Goal: Register for event/course

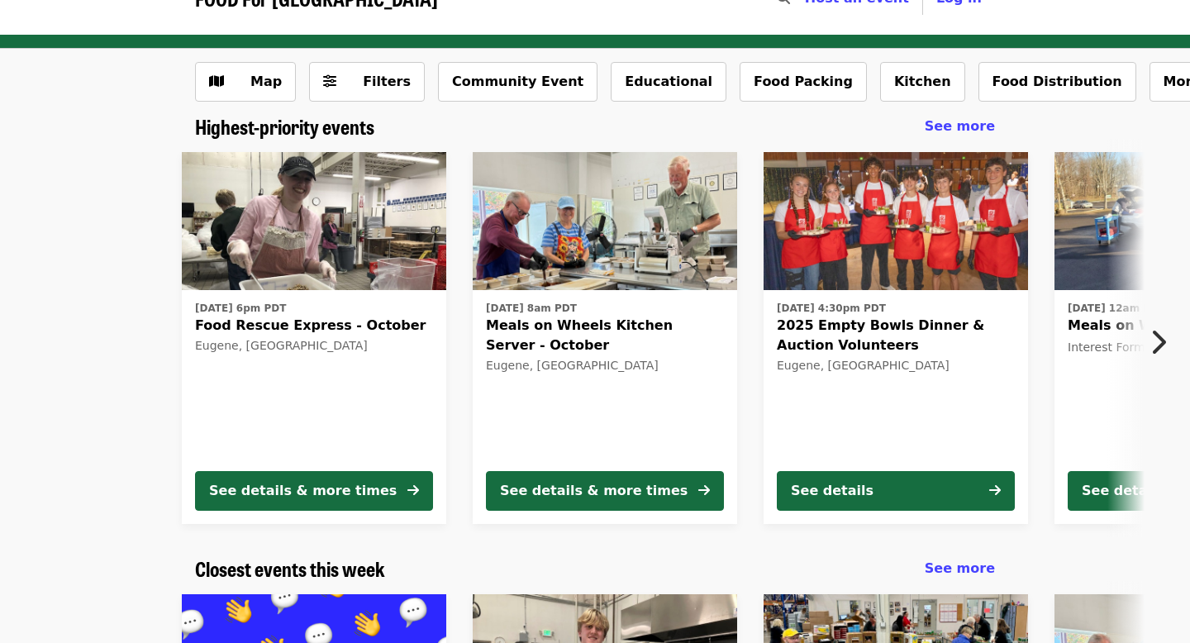
scroll to position [39, 0]
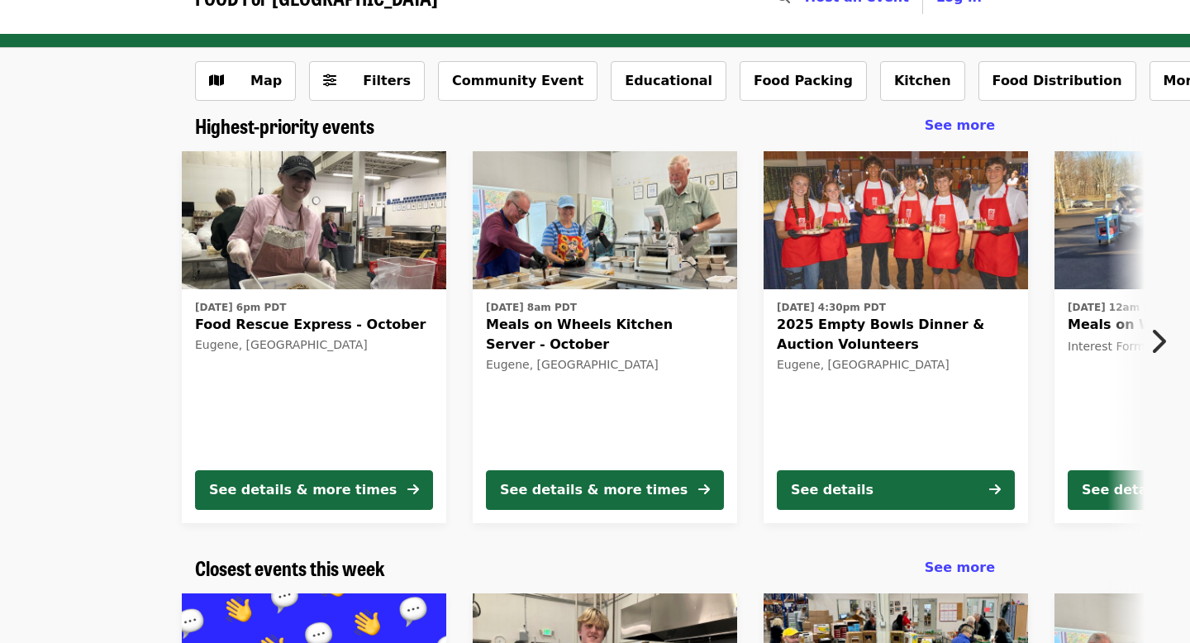
click at [307, 398] on div "[DATE] 6pm PDT Food Rescue Express - October [GEOGRAPHIC_DATA], [GEOGRAPHIC_DAT…" at bounding box center [314, 376] width 238 height 160
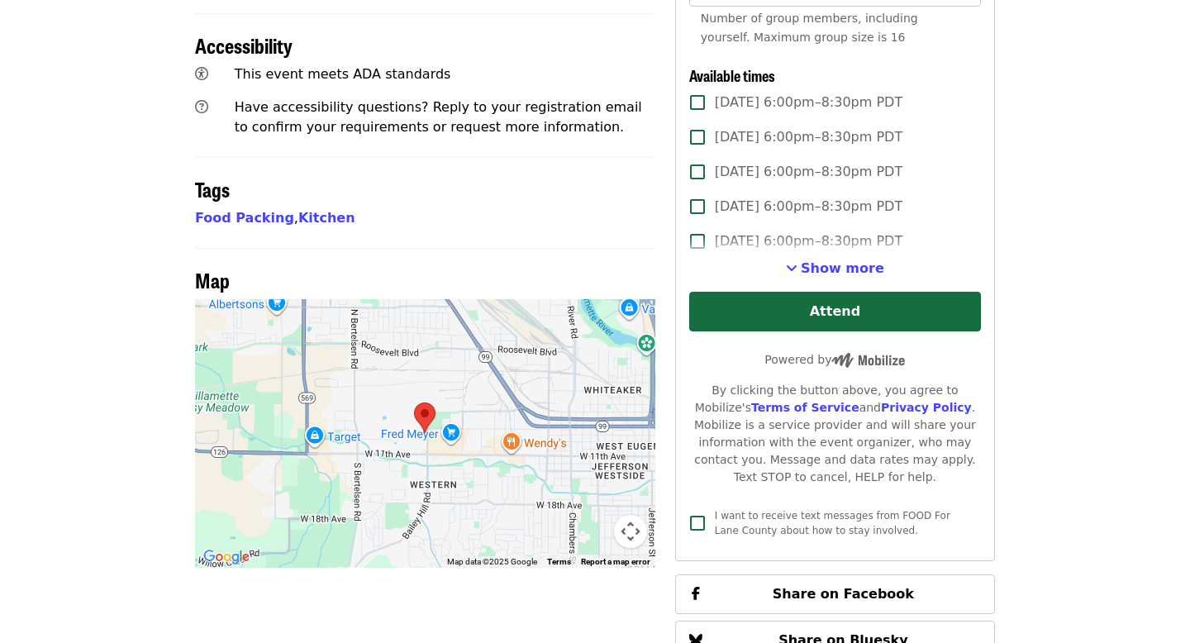
scroll to position [779, 0]
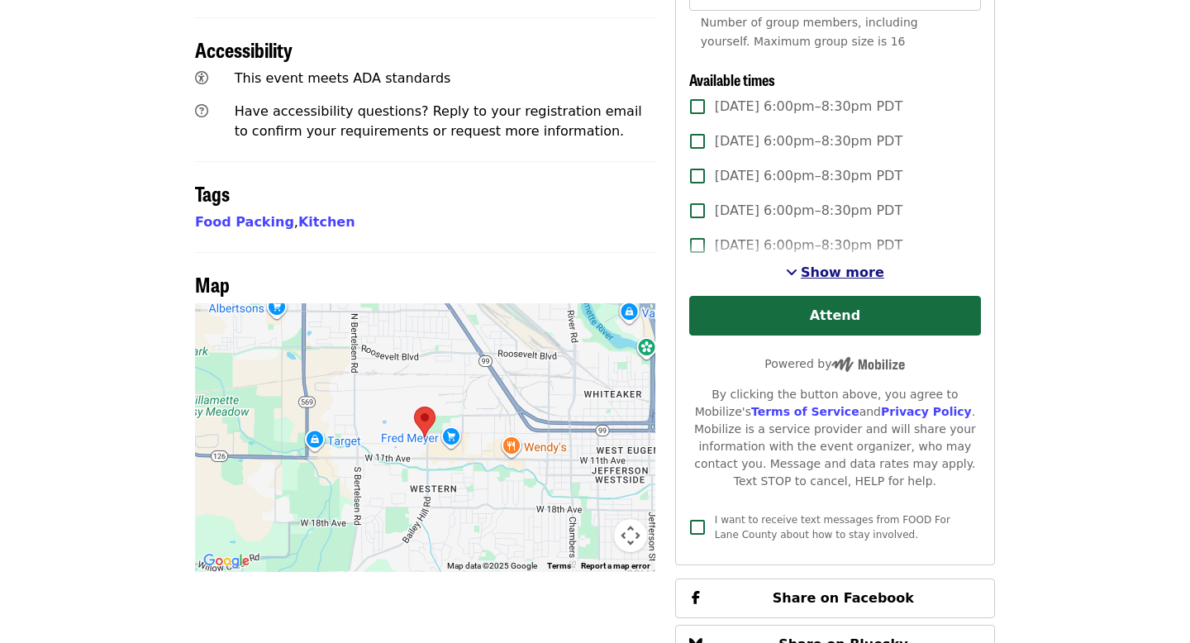
click at [814, 264] on span "Show more" at bounding box center [842, 272] width 83 height 16
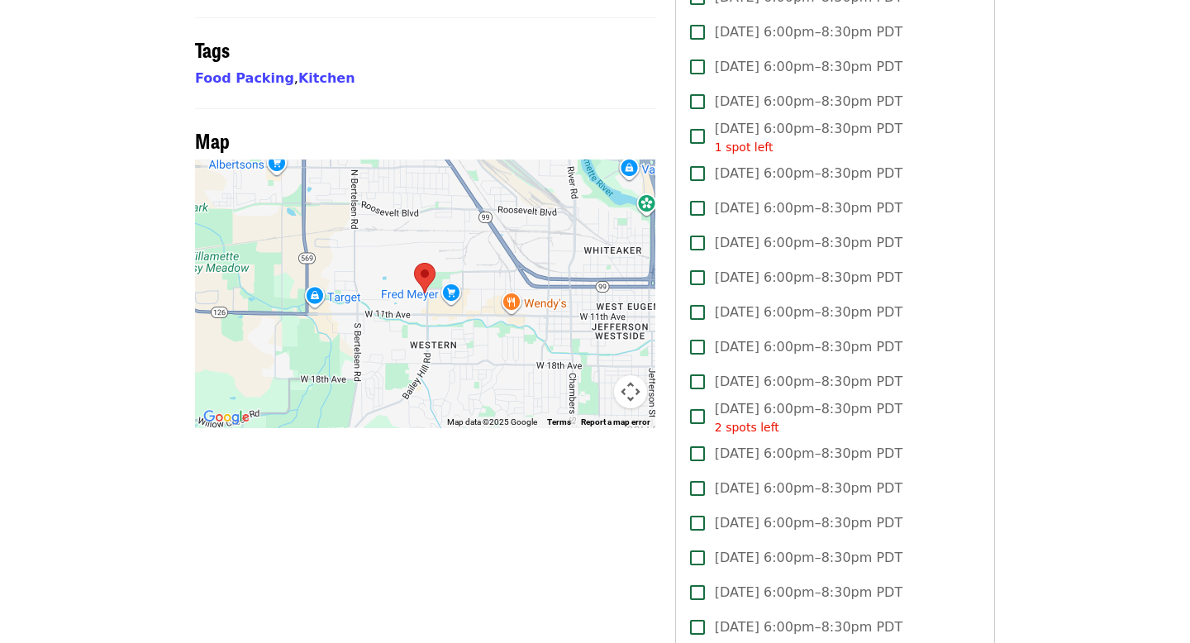
scroll to position [924, 0]
click at [413, 223] on div at bounding box center [425, 292] width 460 height 269
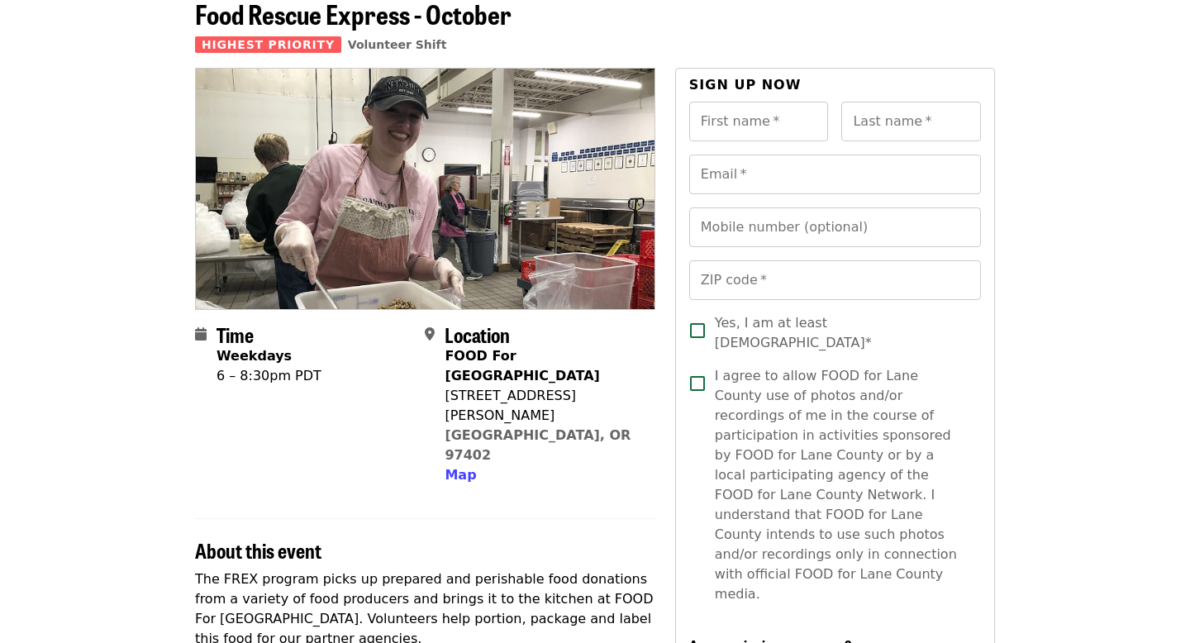
scroll to position [0, 0]
